Goal: Find specific page/section: Find specific page/section

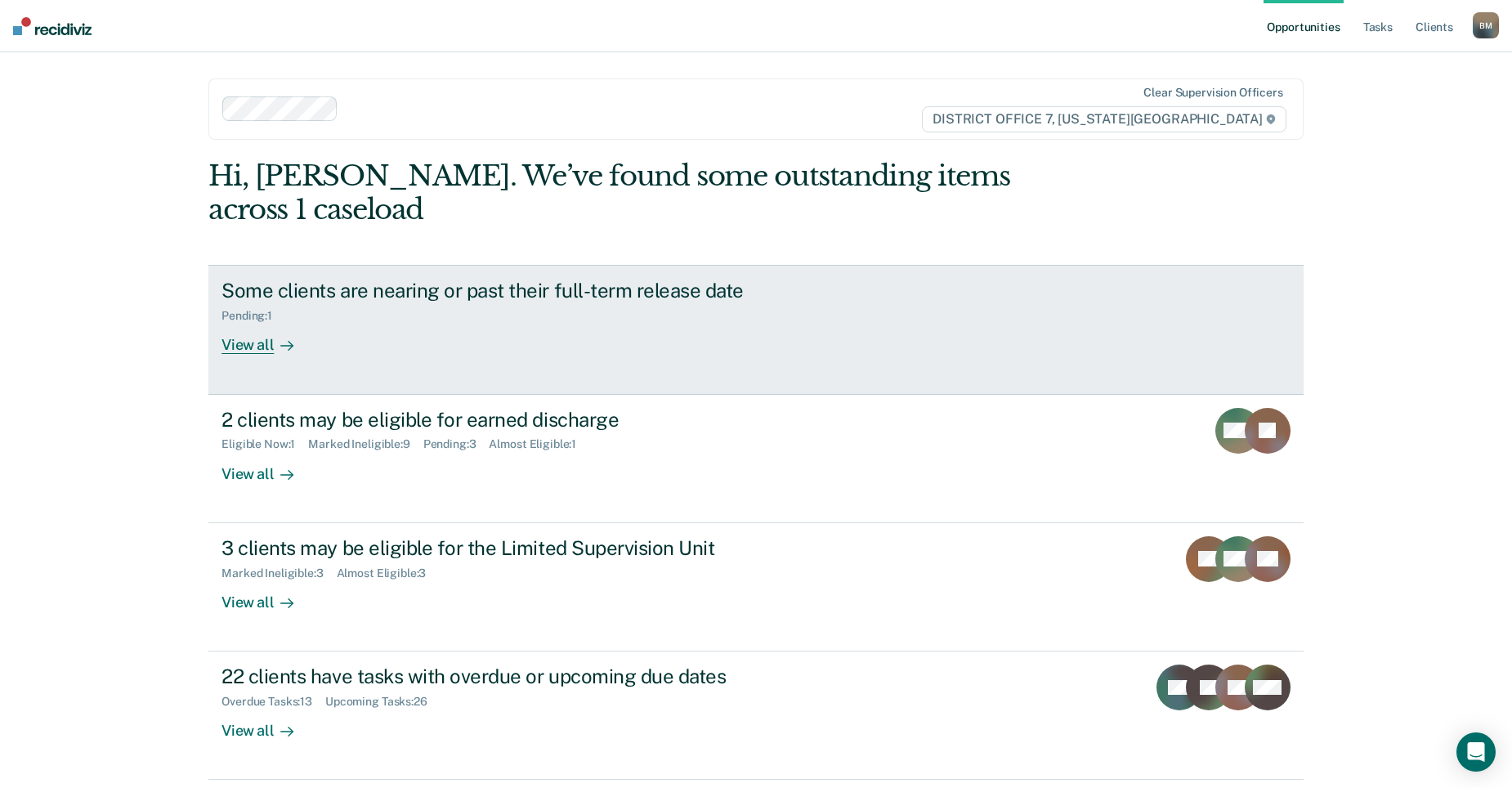
click at [983, 290] on link "Some clients are nearing or past their full-term release date Pending : 1 View …" at bounding box center [756, 329] width 1096 height 129
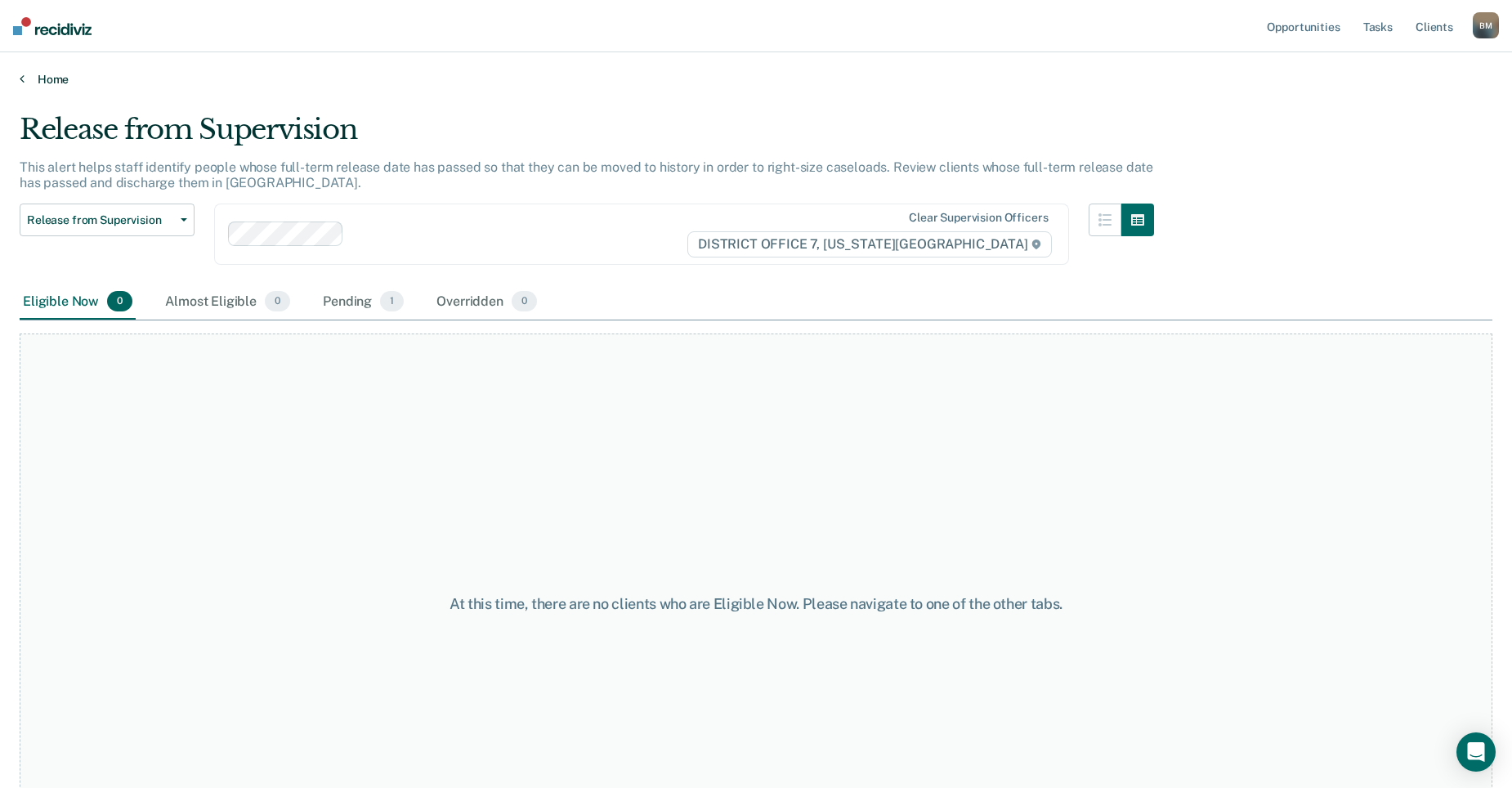
click at [23, 76] on icon at bounding box center [22, 78] width 5 height 13
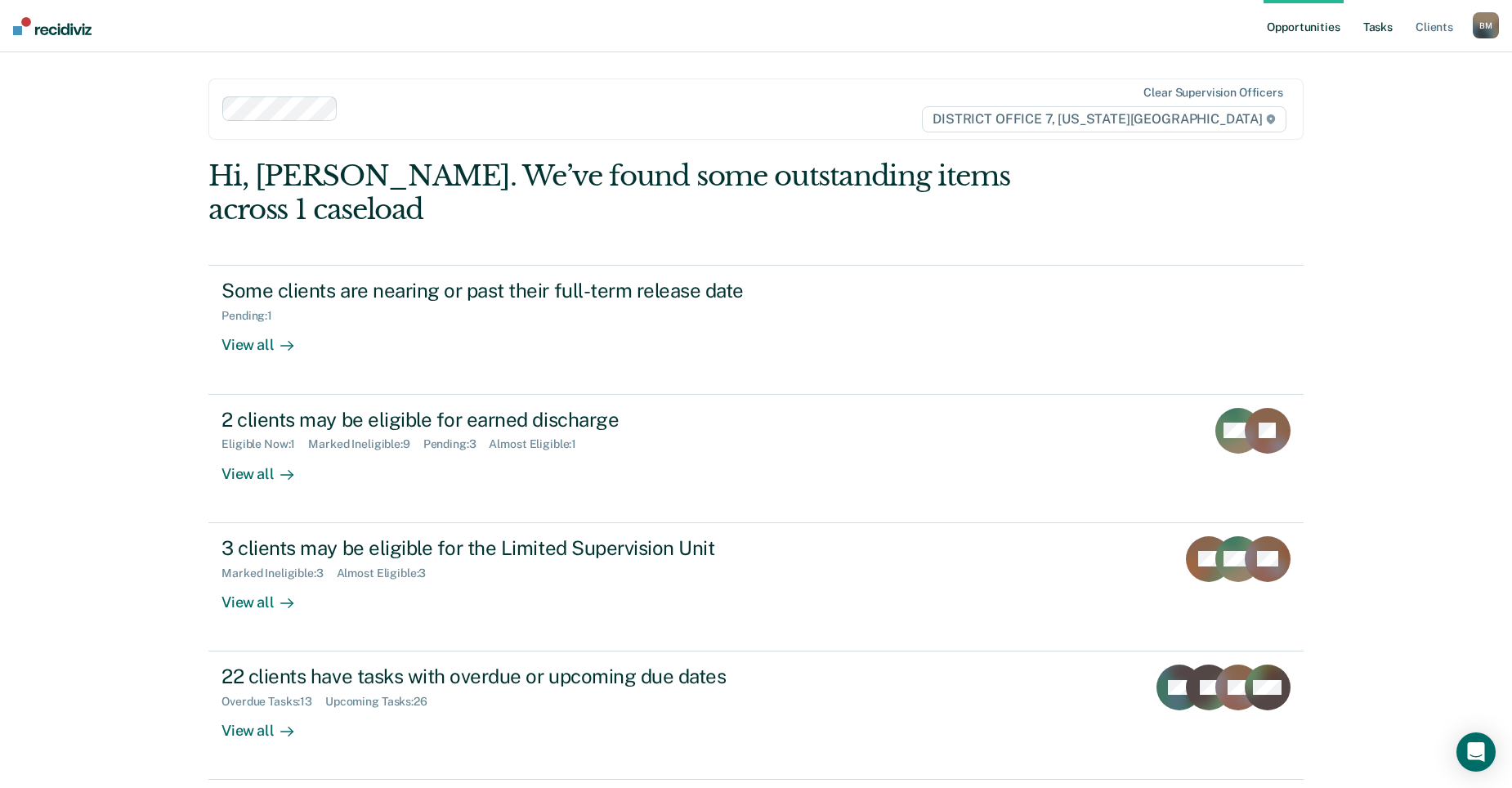
click at [1382, 30] on link "Tasks" at bounding box center [1378, 26] width 36 height 53
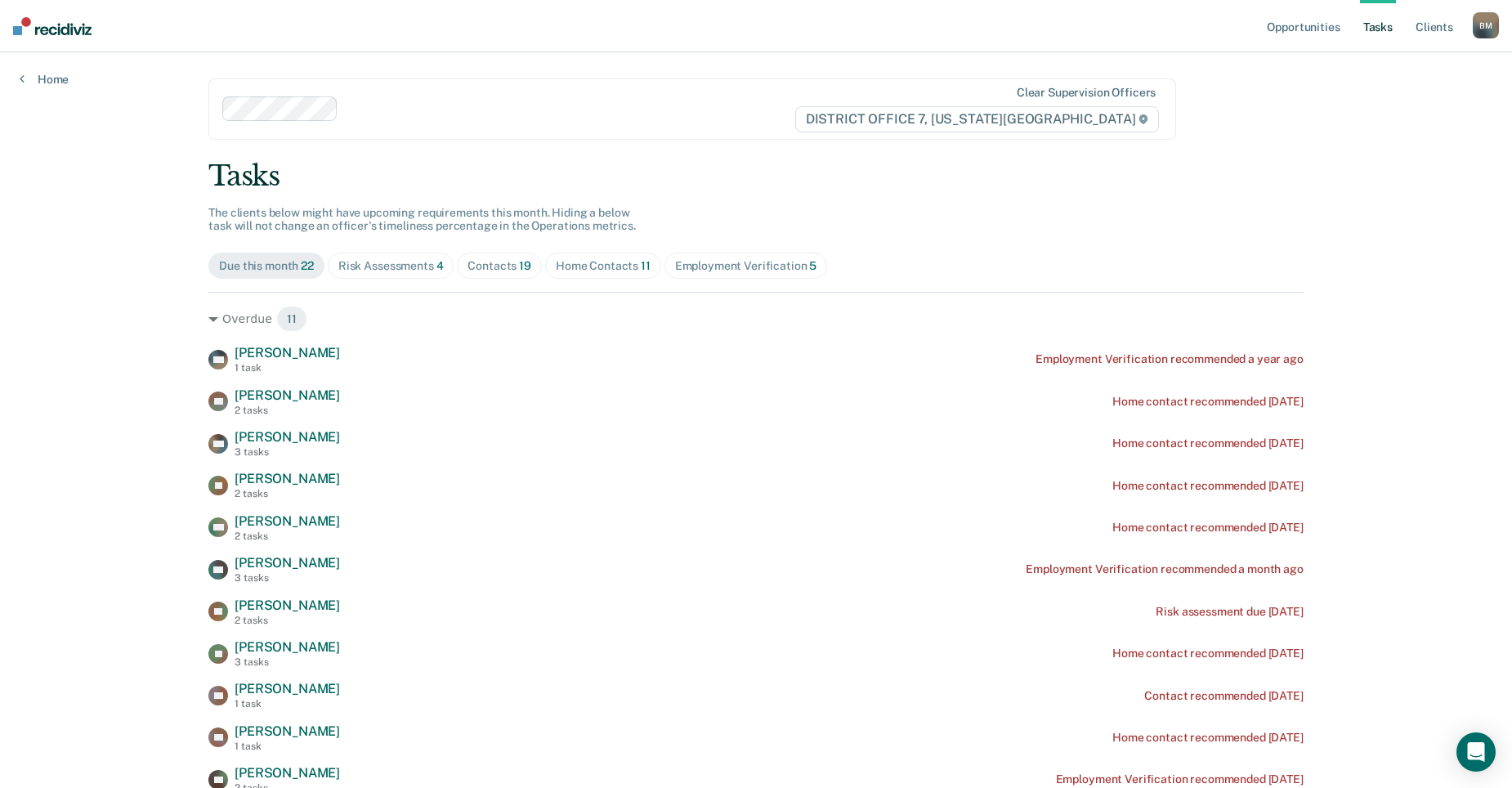
click at [507, 272] on div "Contacts 19" at bounding box center [500, 266] width 64 height 14
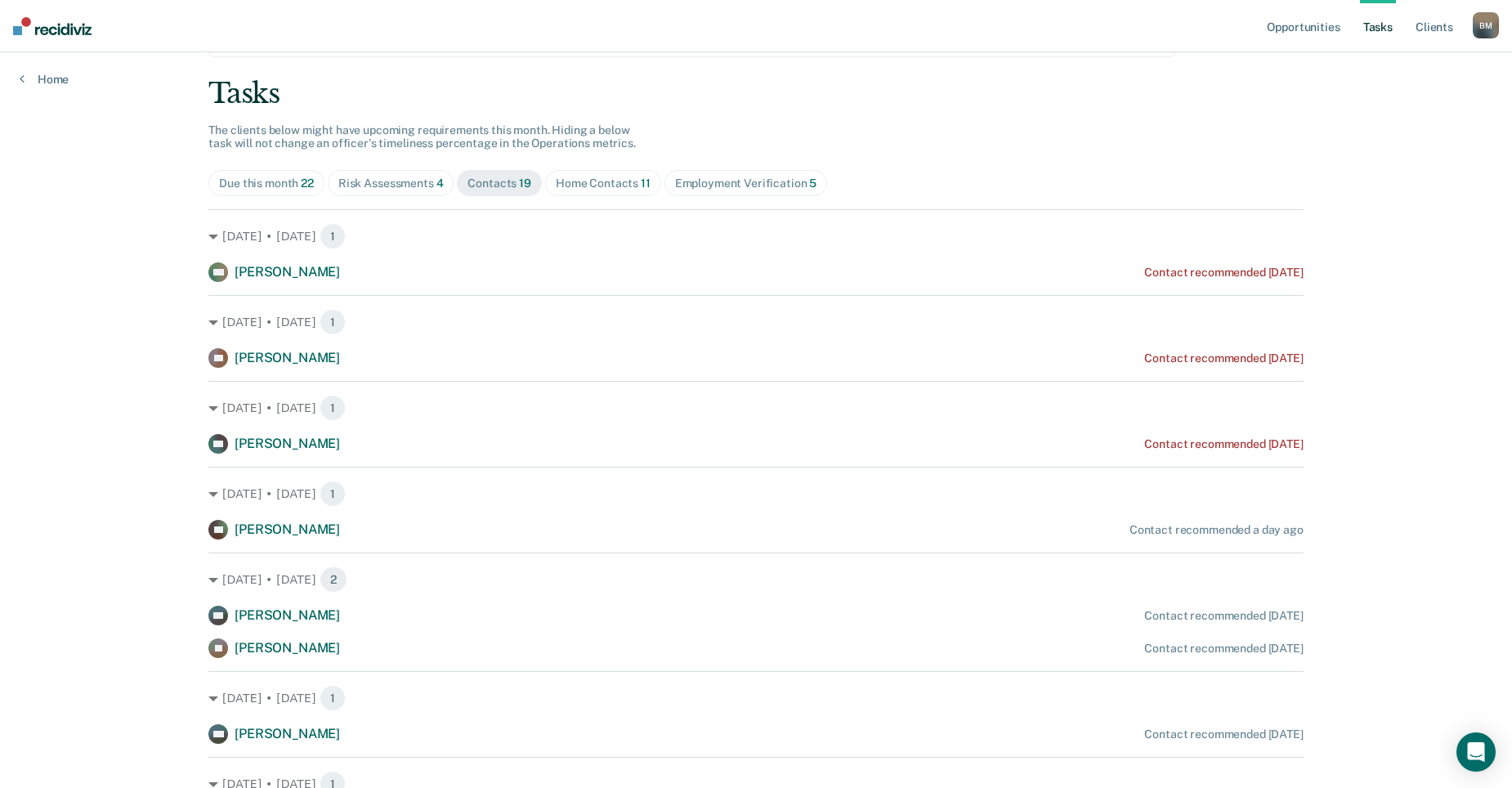
scroll to position [82, 0]
click at [595, 187] on div "Home Contacts 11" at bounding box center [603, 184] width 95 height 14
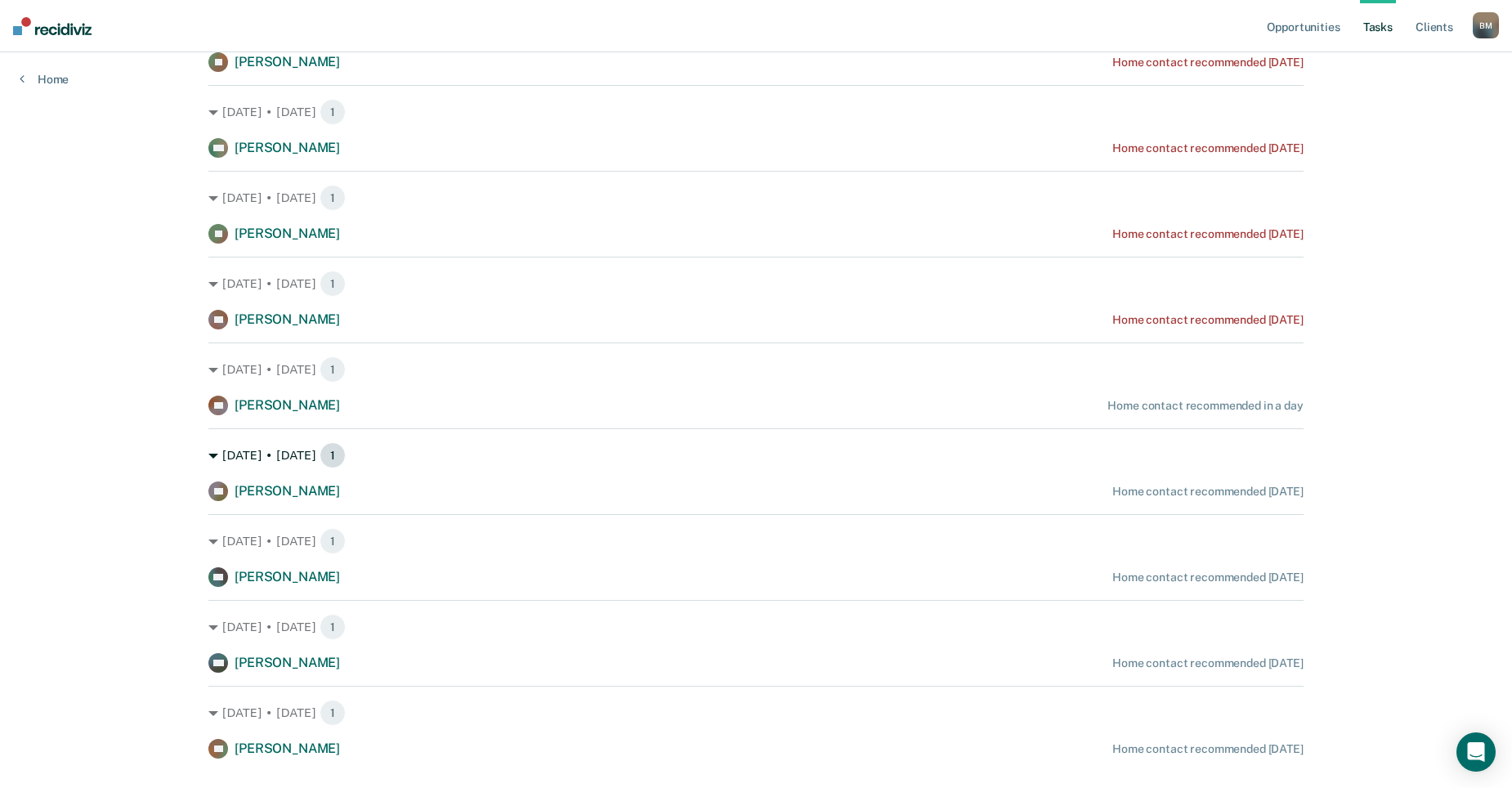
scroll to position [500, 0]
